Goal: Navigation & Orientation: Find specific page/section

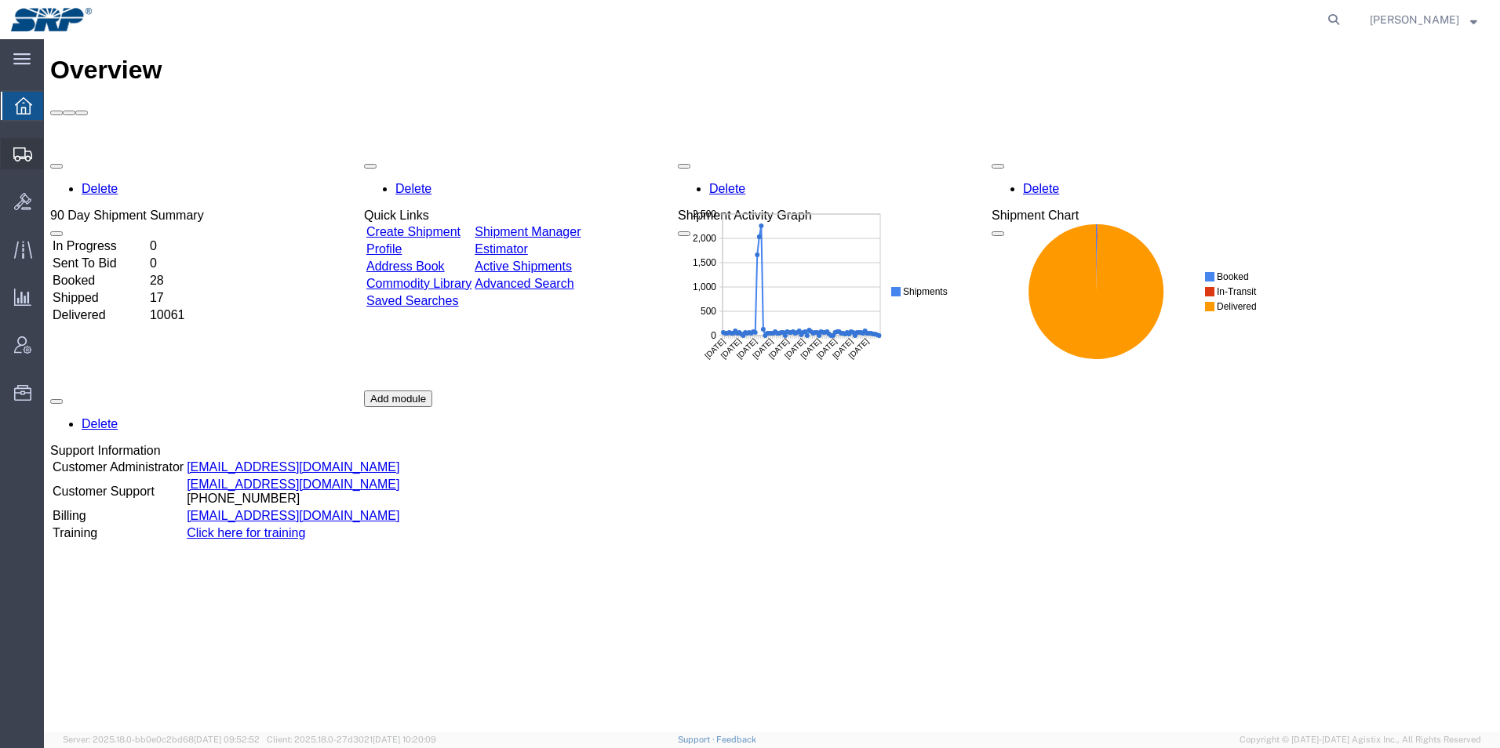
click at [22, 149] on icon at bounding box center [22, 154] width 19 height 14
